Goal: Task Accomplishment & Management: Use online tool/utility

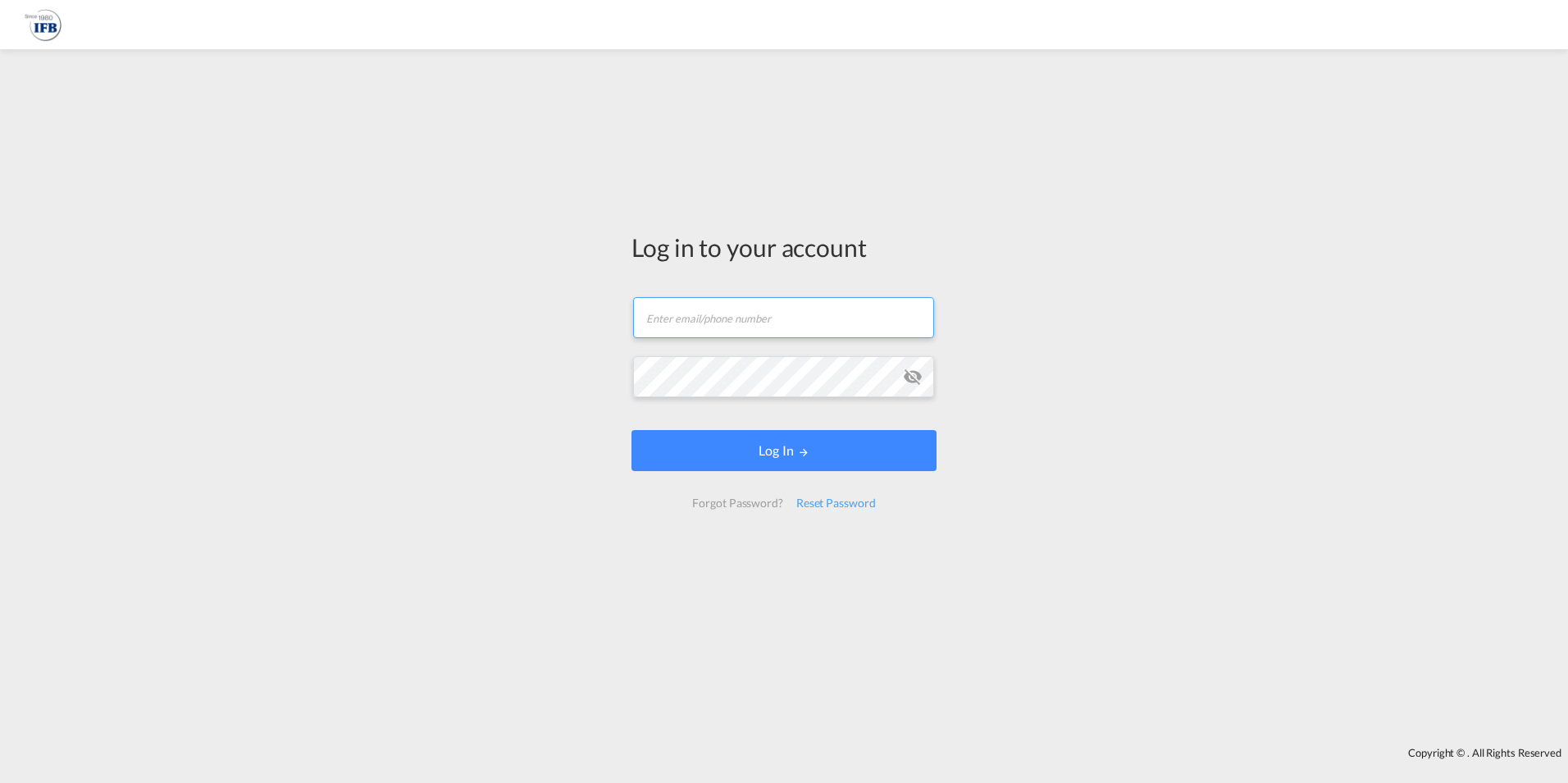
click at [696, 323] on input "text" at bounding box center [784, 318] width 301 height 41
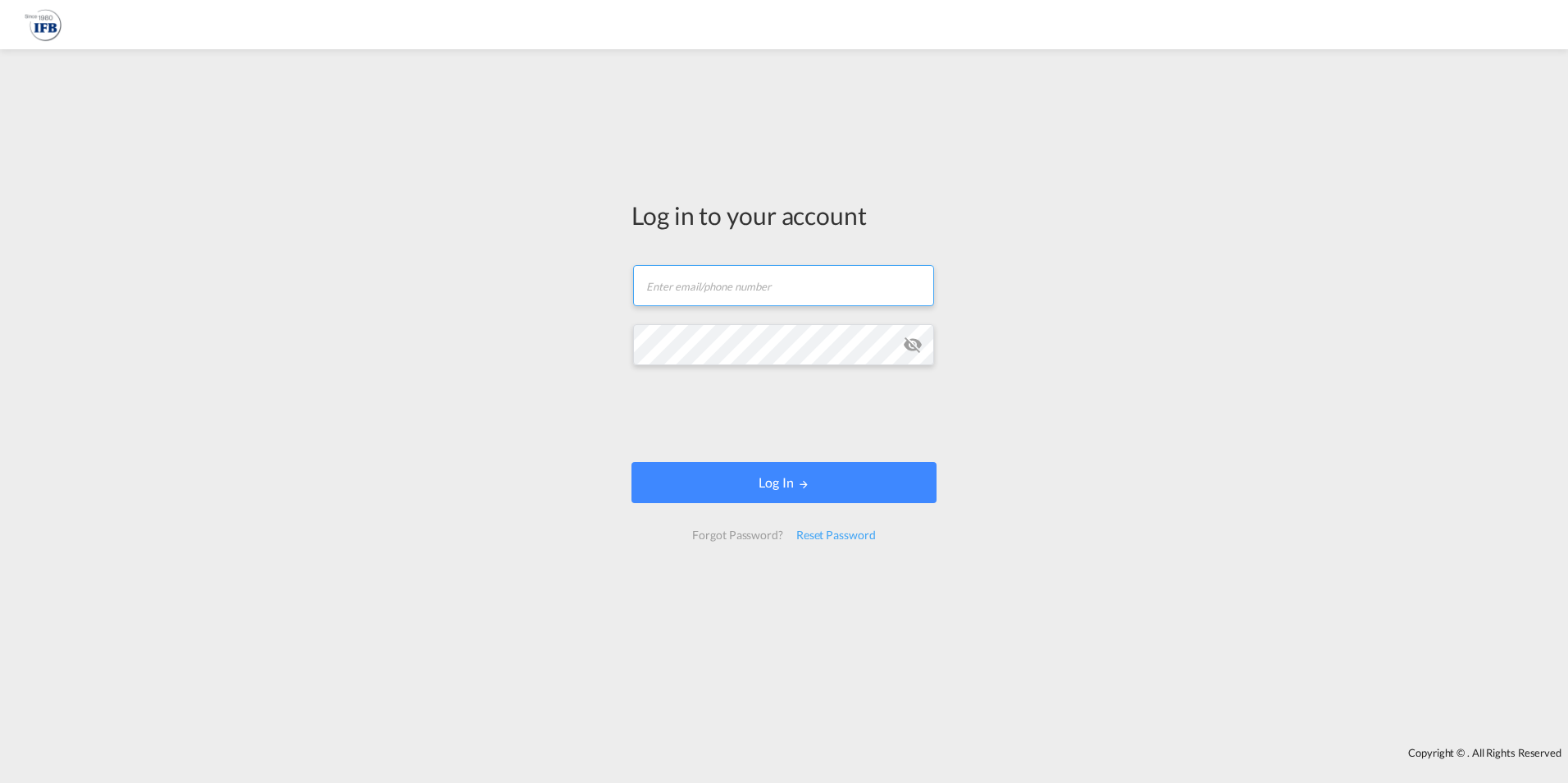
drag, startPoint x: 692, startPoint y: 288, endPoint x: 692, endPoint y: 299, distance: 11.0
click at [692, 295] on input "text" at bounding box center [784, 285] width 301 height 41
type input "[PERSON_NAME][EMAIL_ADDRESS][DOMAIN_NAME]"
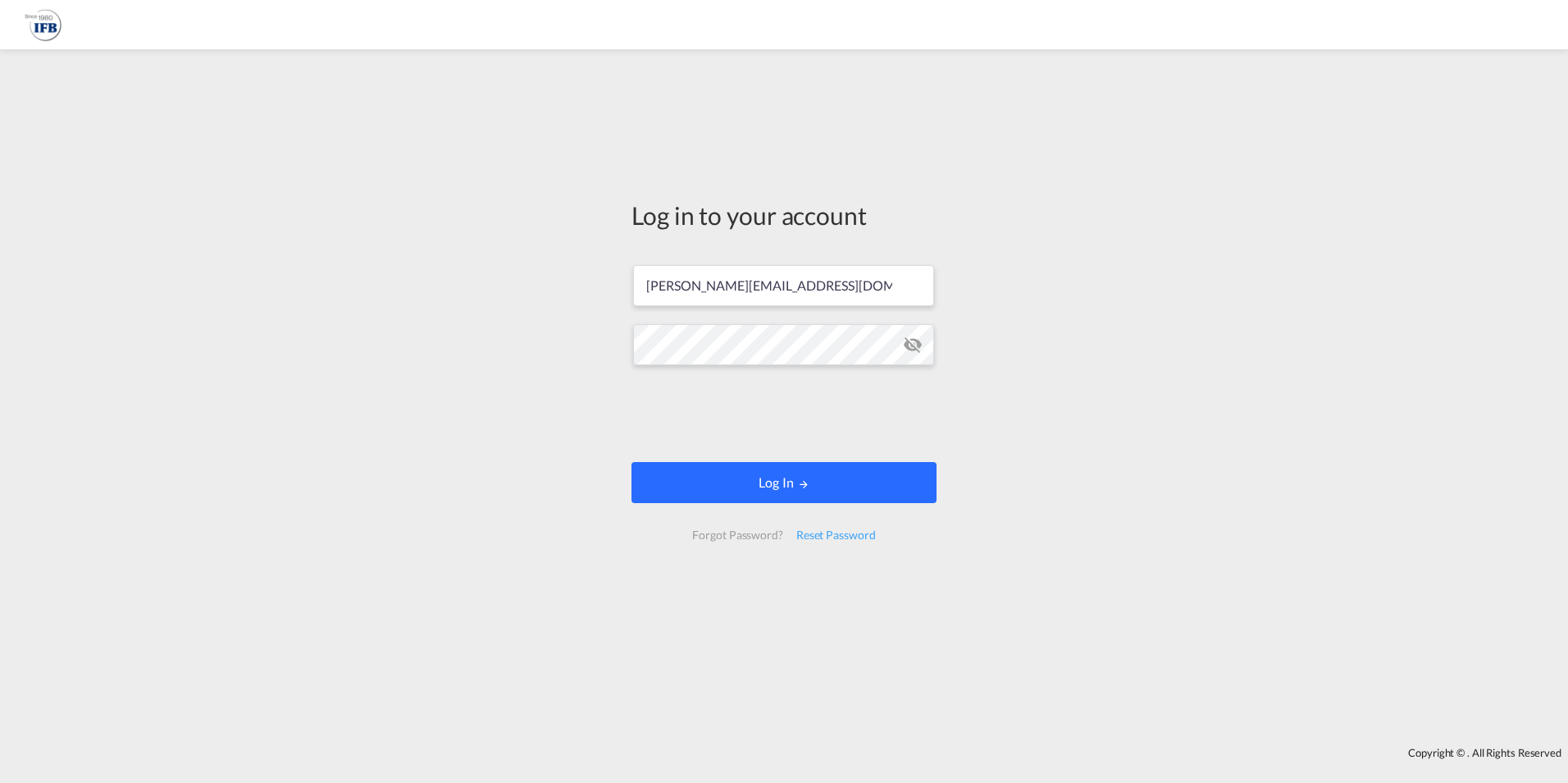
click at [786, 483] on button "Log In" at bounding box center [784, 482] width 305 height 41
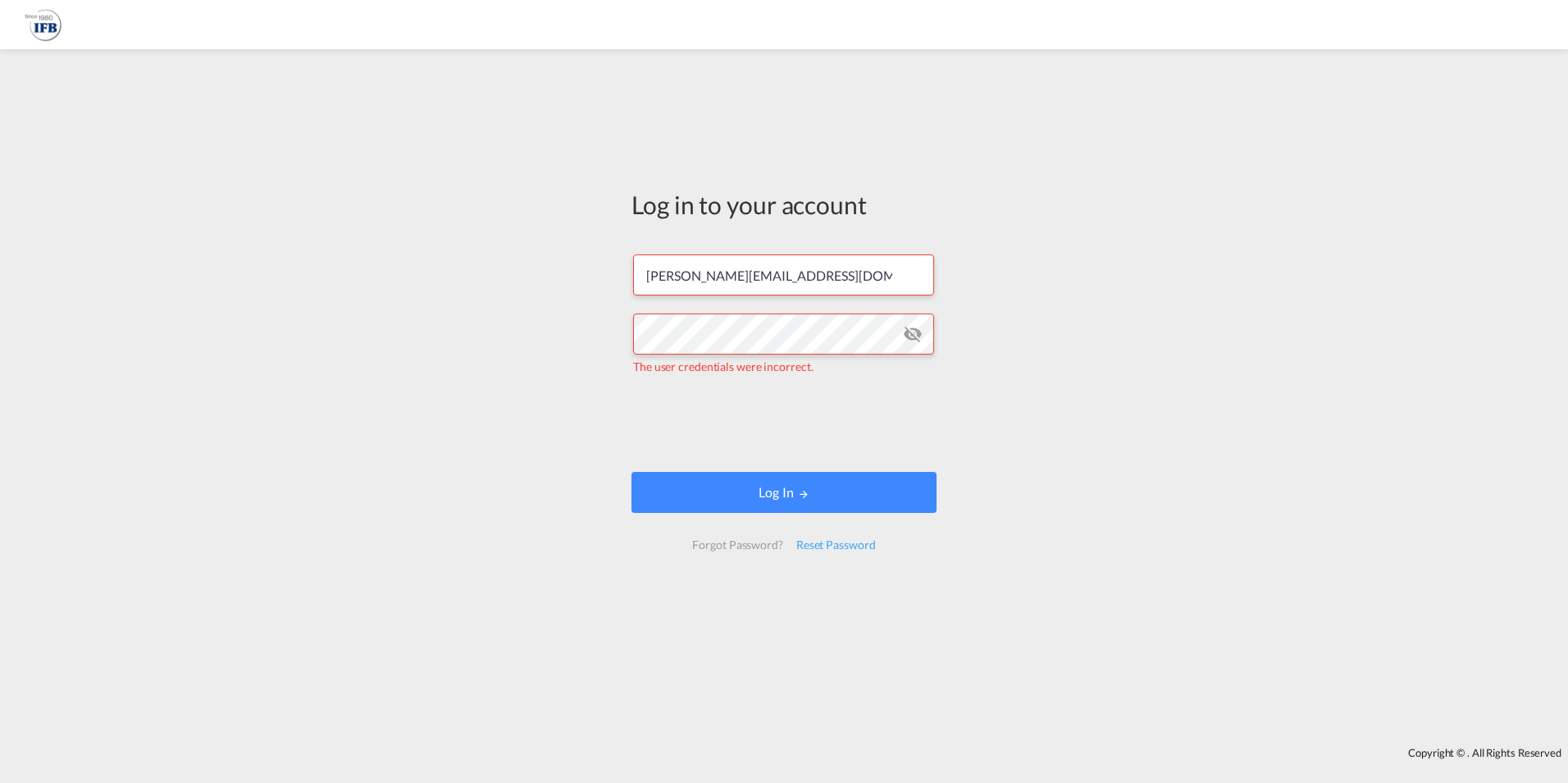
click at [913, 332] on md-icon "icon-eye-off" at bounding box center [913, 333] width 19 height 20
click at [224, 228] on div "Log in to your account [PERSON_NAME][EMAIL_ADDRESS][DOMAIN_NAME] The user crede…" at bounding box center [784, 398] width 1568 height 681
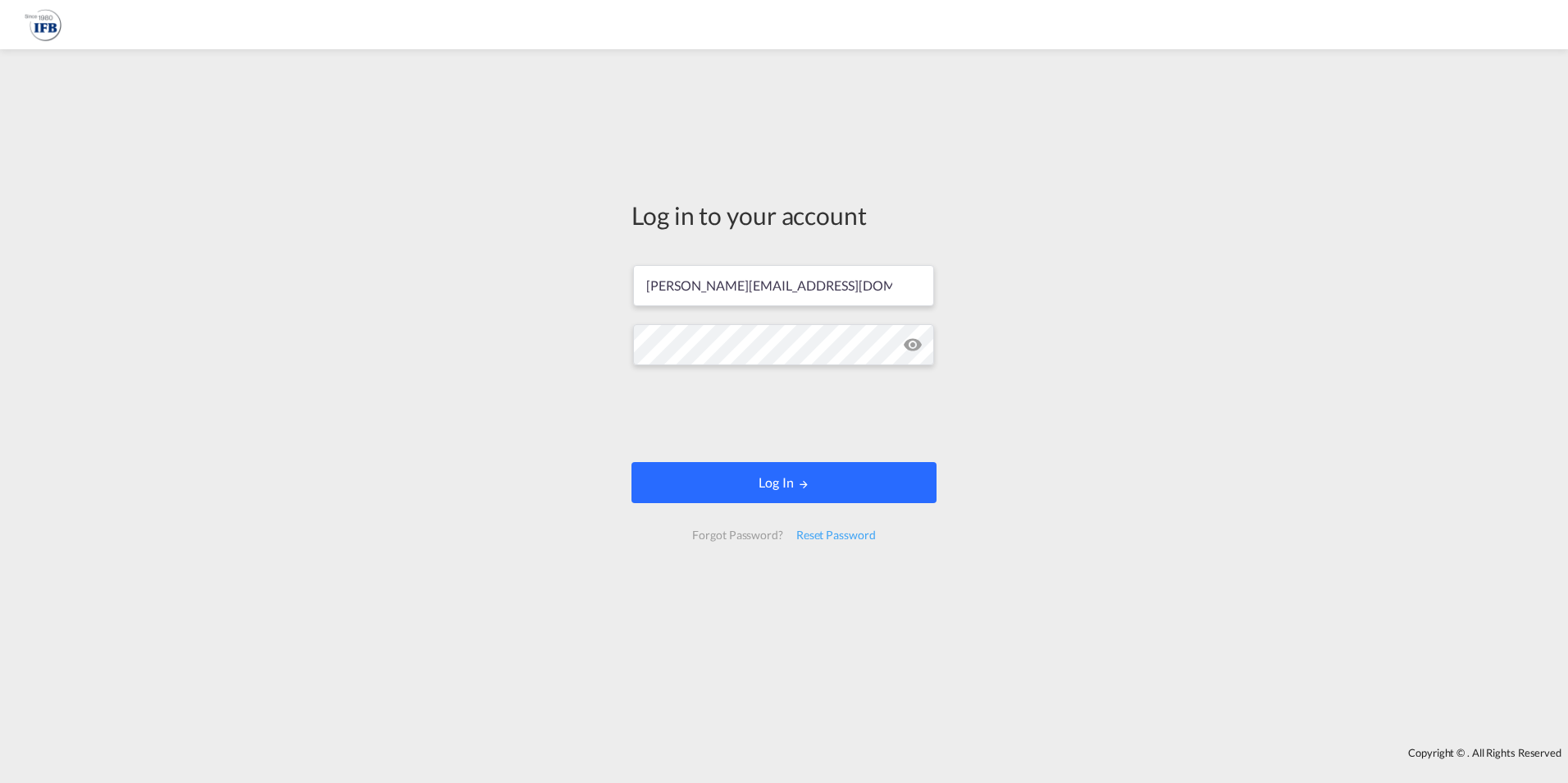
click at [732, 476] on button "Log In" at bounding box center [784, 482] width 305 height 41
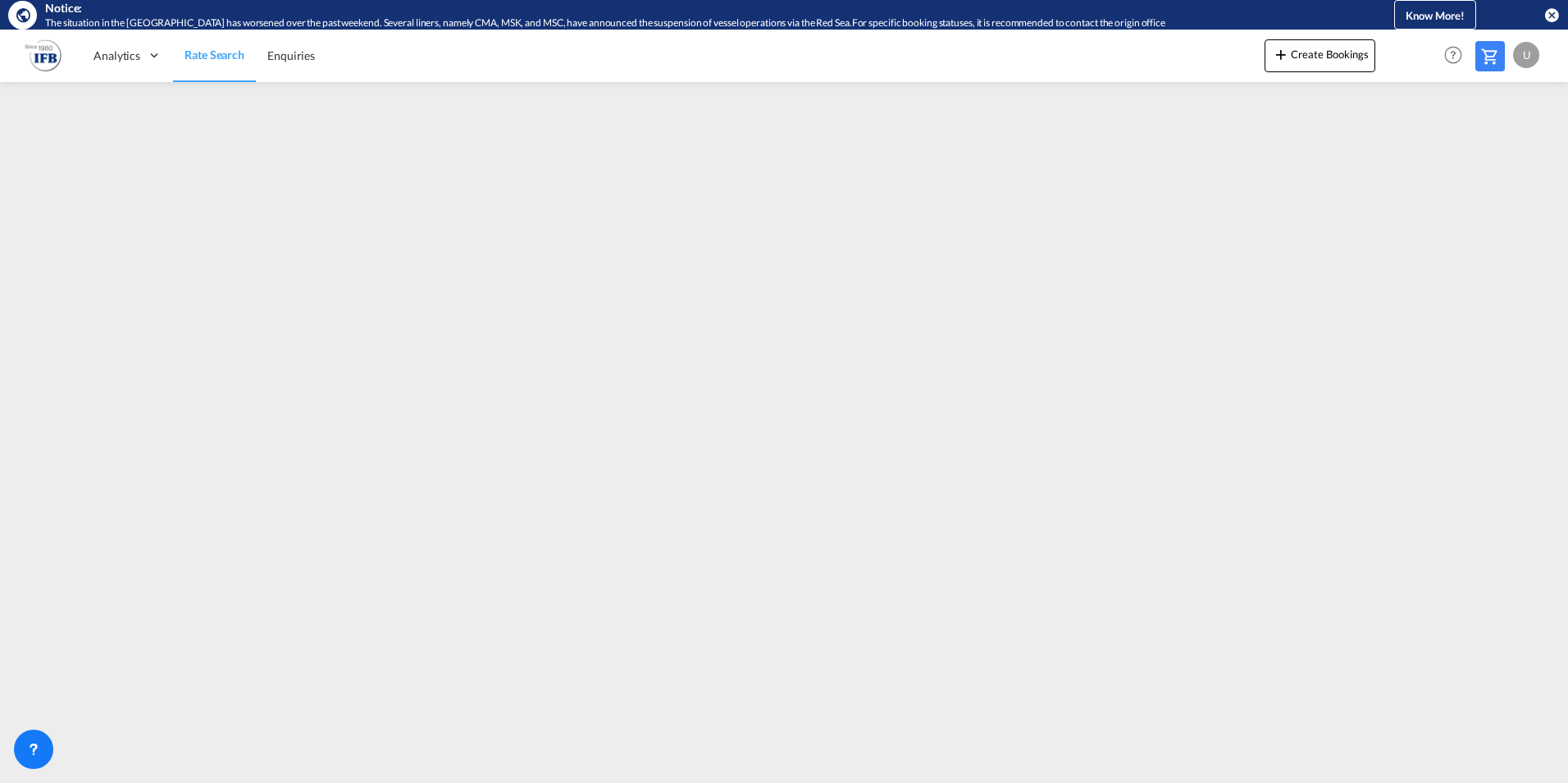
click at [1539, 52] on div "U" at bounding box center [1526, 55] width 26 height 26
click at [1499, 165] on button "Logout" at bounding box center [1508, 154] width 107 height 33
